Goal: Check status: Check status

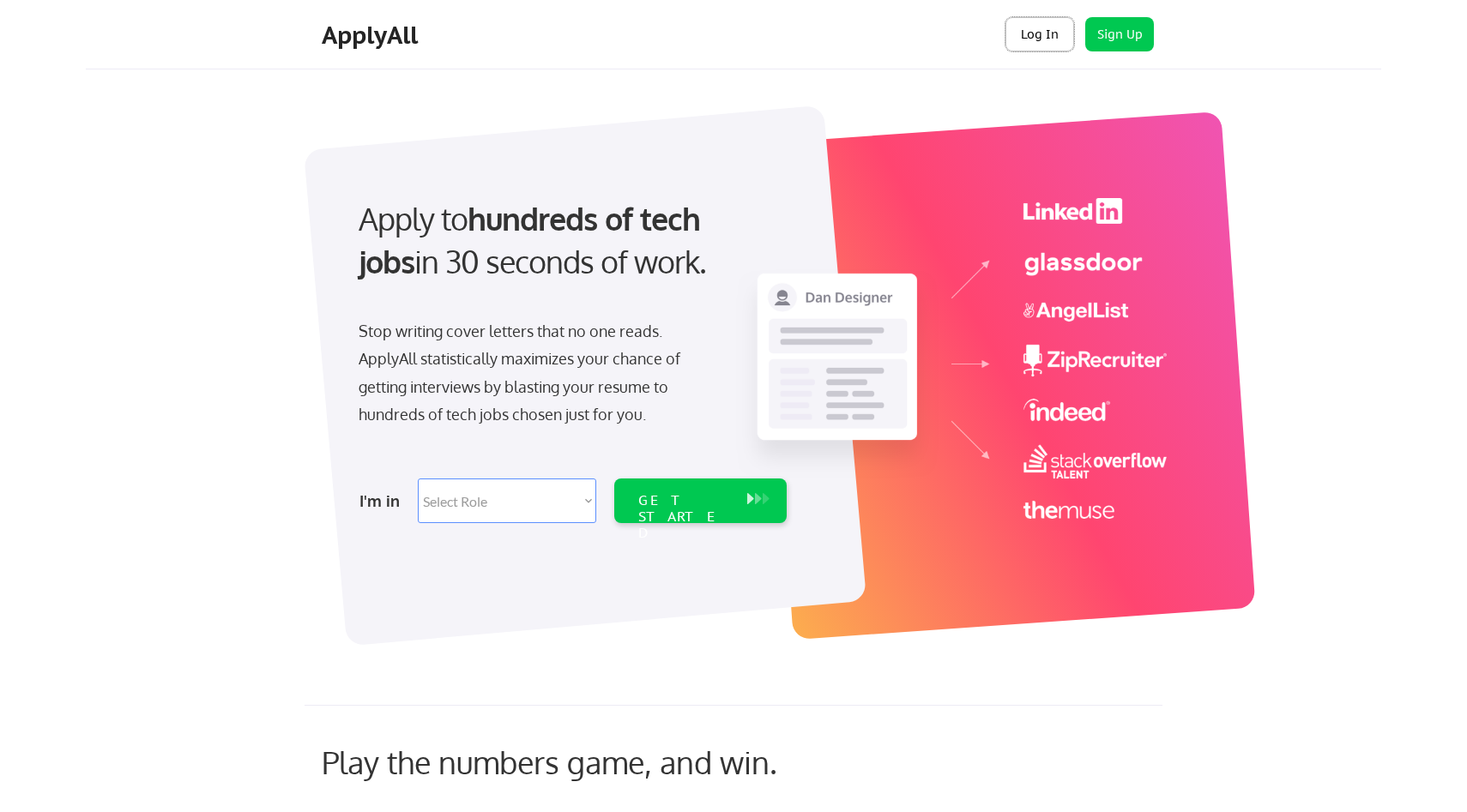
click at [1049, 42] on button "Log In" at bounding box center [1040, 34] width 68 height 34
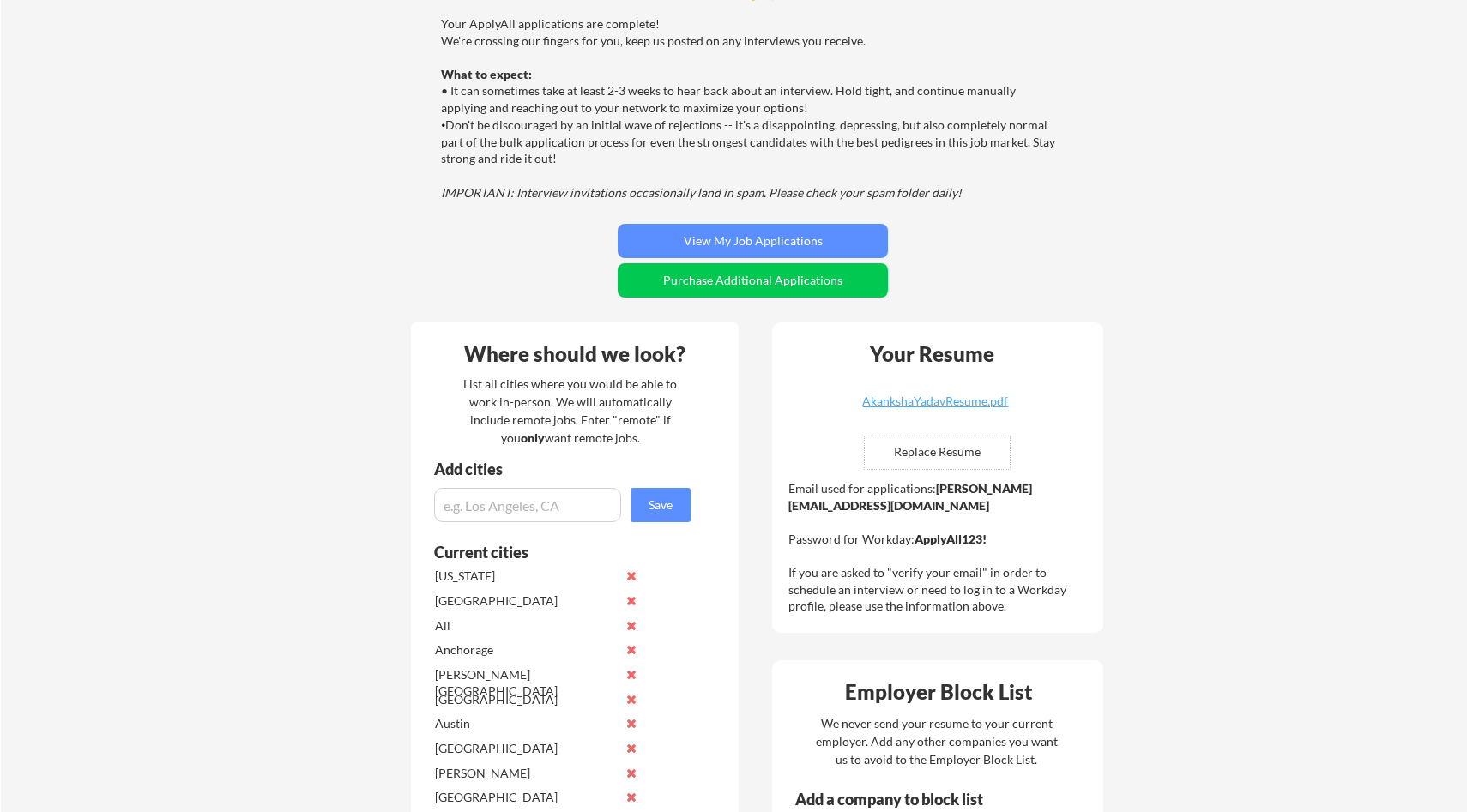
scroll to position [164, 0]
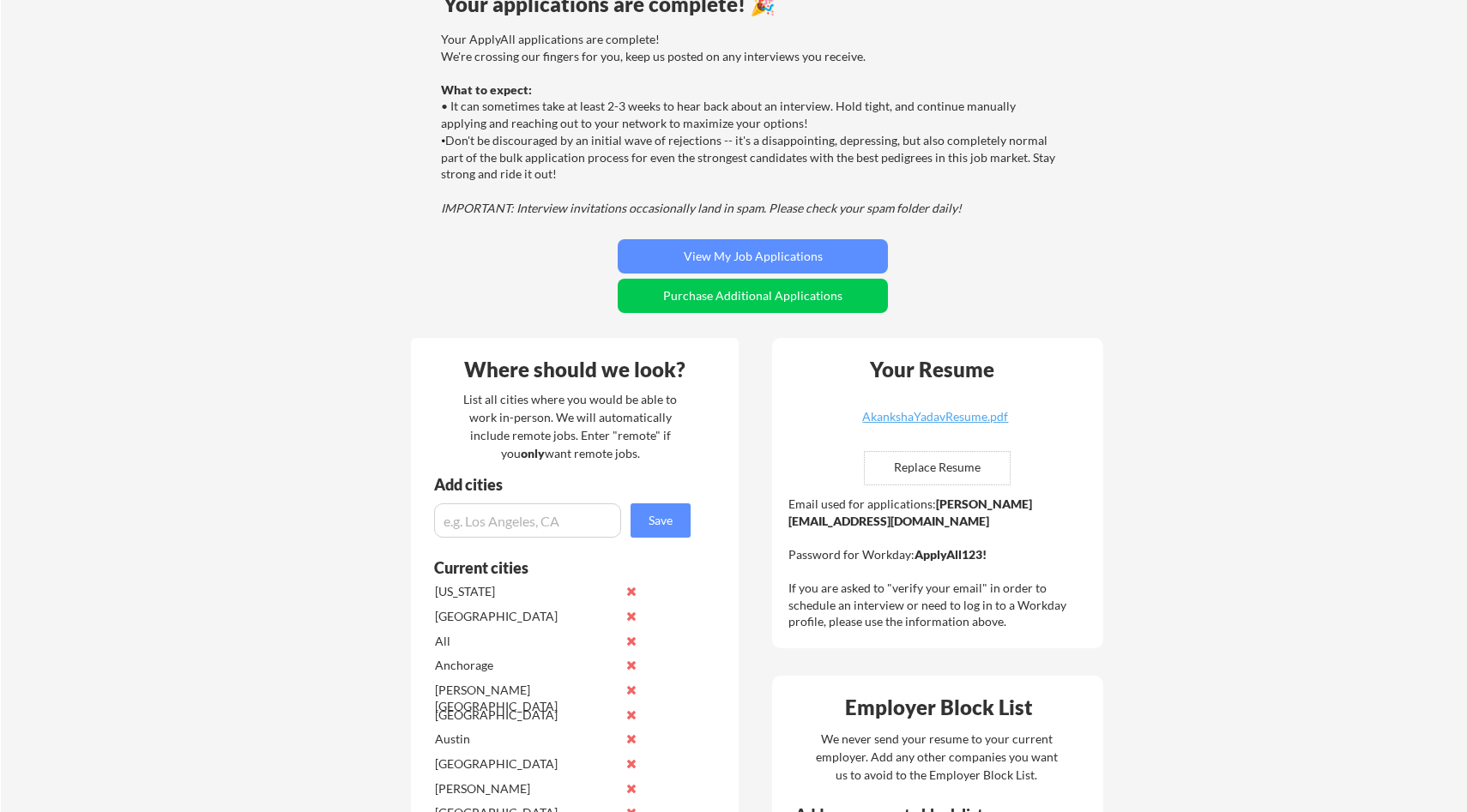
click at [779, 234] on div "Your applications are complete! 🎉 Your ApplyAll applications are complete! We'r…" at bounding box center [753, 155] width 693 height 340
click at [779, 243] on button "View My Job Applications" at bounding box center [753, 256] width 270 height 34
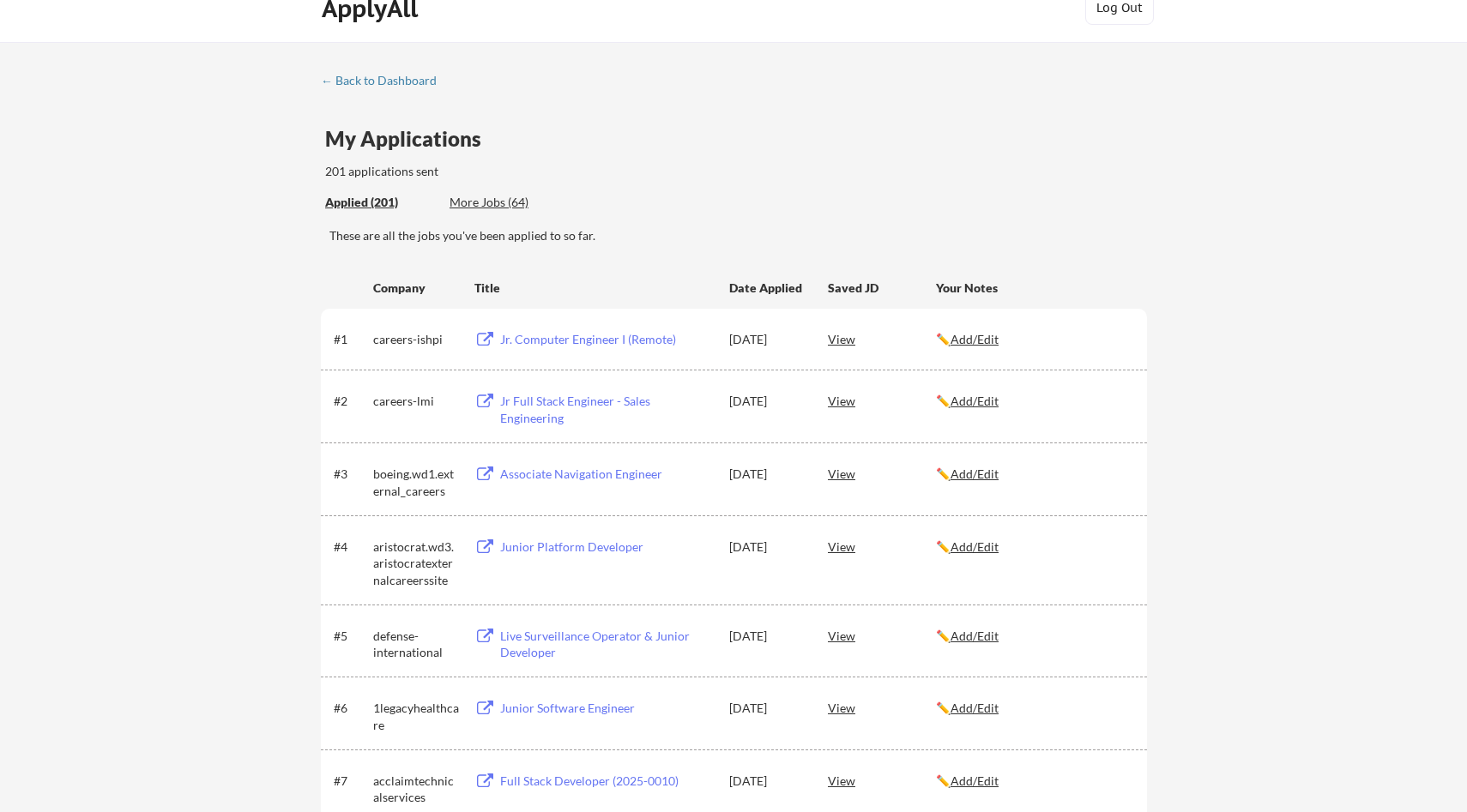
scroll to position [29, 0]
click at [646, 168] on div "201 applications sent" at bounding box center [491, 169] width 332 height 18
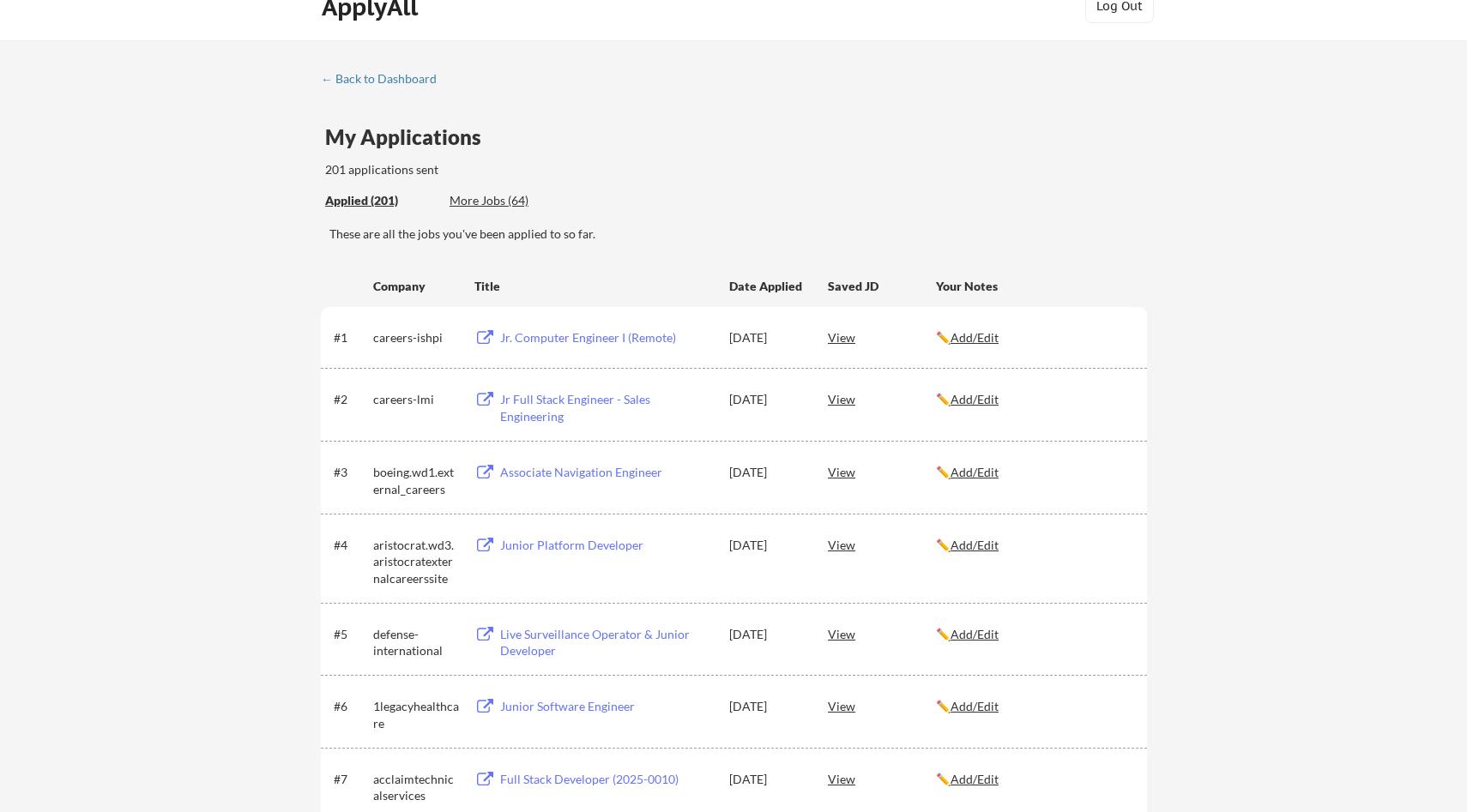
click at [646, 168] on div "201 applications sent" at bounding box center [491, 169] width 332 height 18
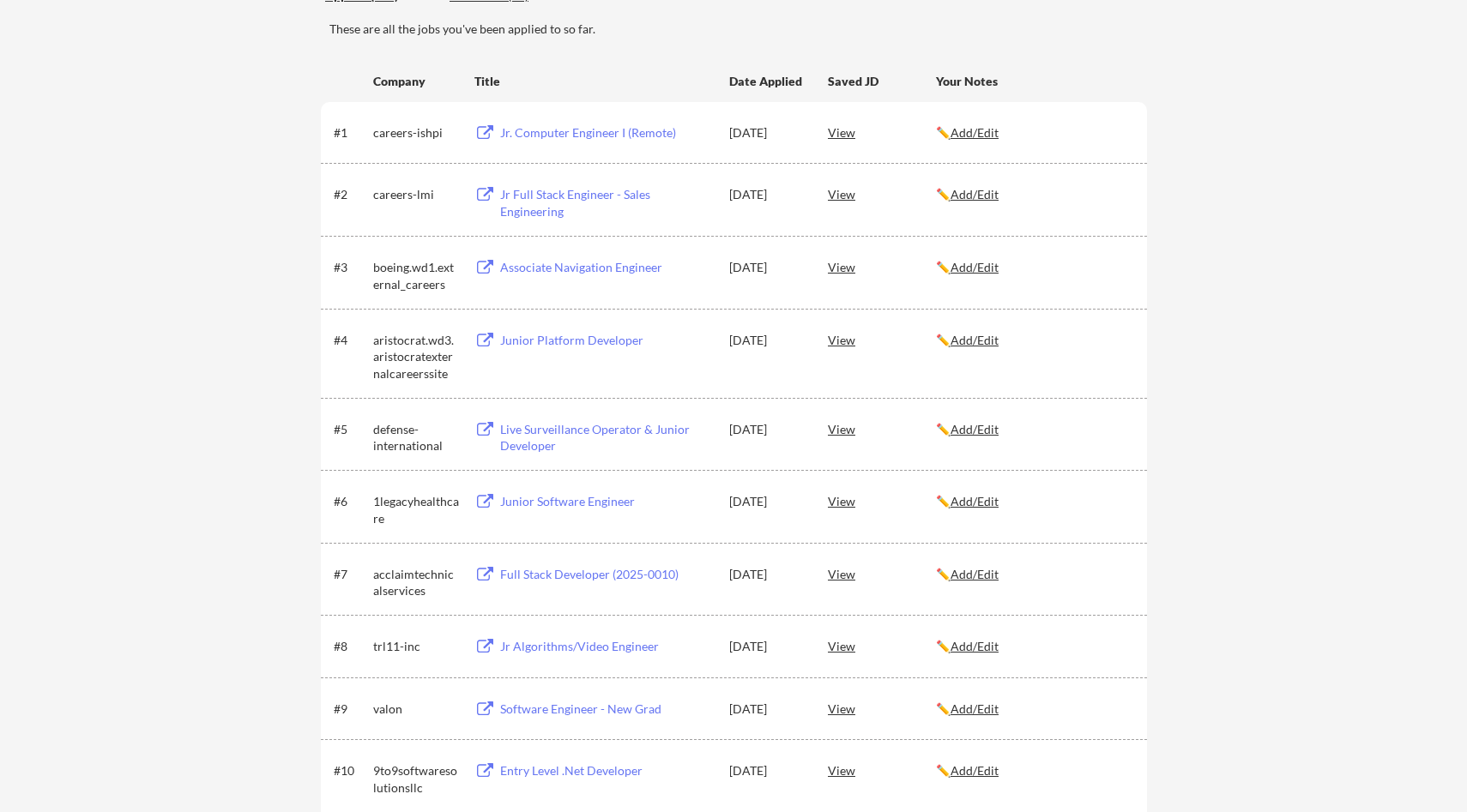
scroll to position [265, 0]
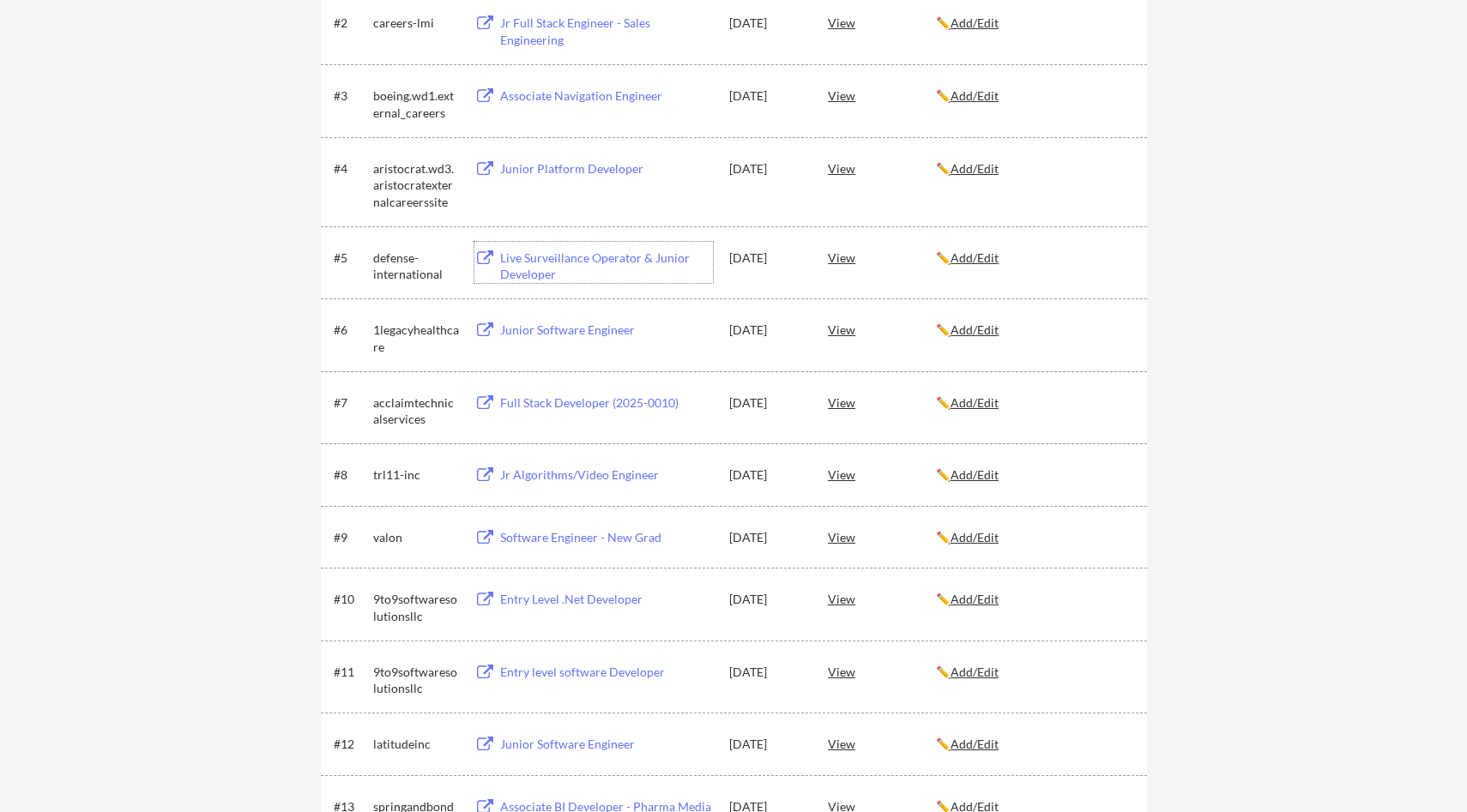
click at [536, 257] on div "Live Surveillance Operator & Junior Developer" at bounding box center [607, 266] width 213 height 33
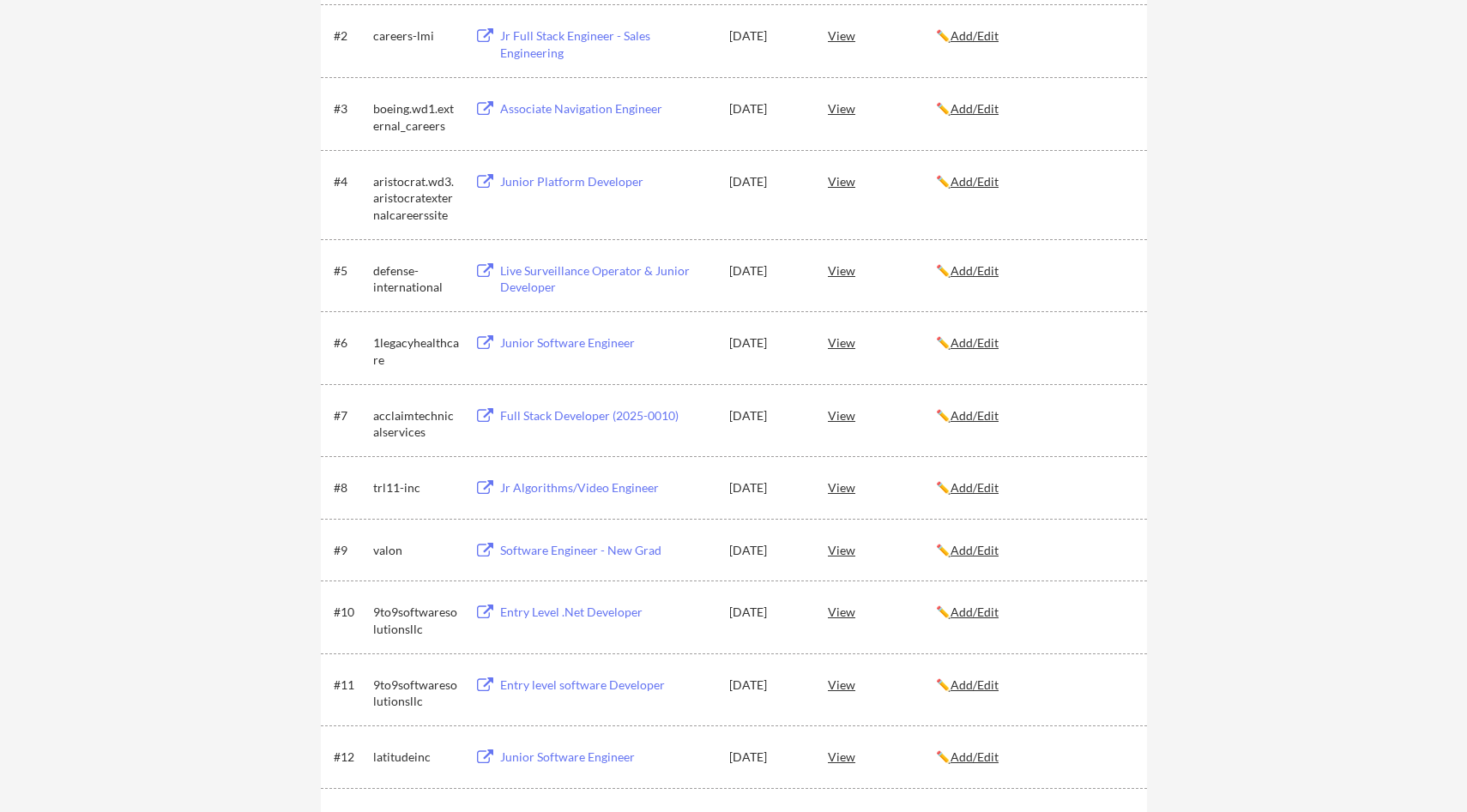
scroll to position [391, 0]
click at [525, 277] on div "Live Surveillance Operator & Junior Developer" at bounding box center [607, 280] width 213 height 33
